Goal: Find specific fact: Find specific fact

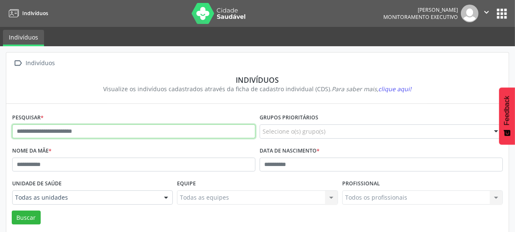
click at [53, 131] on input "text" at bounding box center [133, 131] width 243 height 14
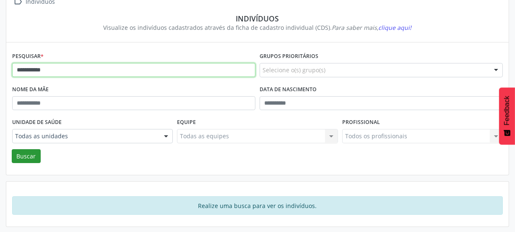
type input "**********"
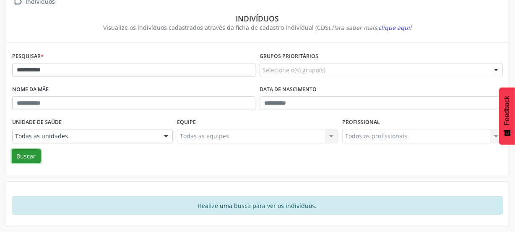
click at [29, 153] on button "Buscar" at bounding box center [26, 156] width 29 height 14
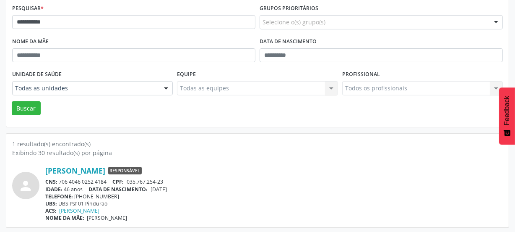
scroll to position [110, 0]
drag, startPoint x: 107, startPoint y: 180, endPoint x: 60, endPoint y: 180, distance: 46.6
click at [60, 180] on div "CNS: 706 4046 0252 4184 CPF: 035.767.254-23" at bounding box center [274, 180] width 458 height 7
copy div "706 4046 0252 4184"
click at [113, 145] on div "1 resultado(s) encontrado(s)" at bounding box center [257, 143] width 491 height 9
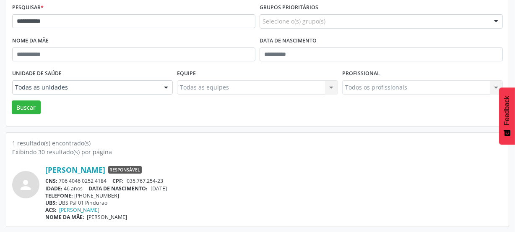
drag, startPoint x: 108, startPoint y: 180, endPoint x: 59, endPoint y: 180, distance: 49.5
click at [59, 180] on div "CNS: 706 4046 0252 4184 CPF: 035.767.254-23" at bounding box center [274, 180] width 458 height 7
copy div "706 4046 0252 4184"
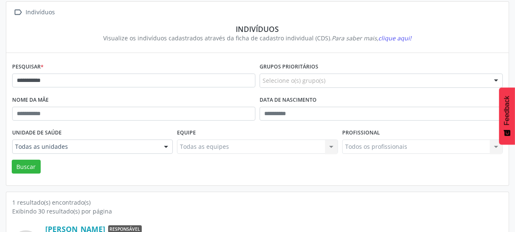
scroll to position [0, 0]
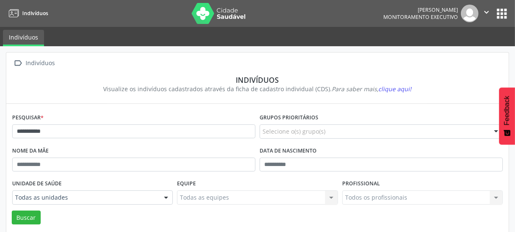
click at [198, 13] on img at bounding box center [219, 13] width 55 height 21
